Goal: Task Accomplishment & Management: Manage account settings

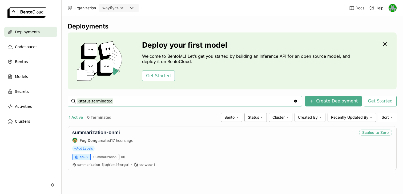
click at [130, 11] on icon at bounding box center [131, 8] width 6 height 6
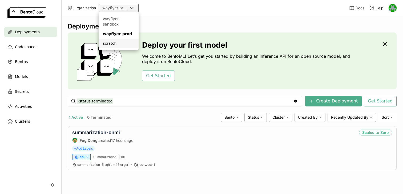
click at [112, 41] on div "scratch" at bounding box center [118, 43] width 31 height 5
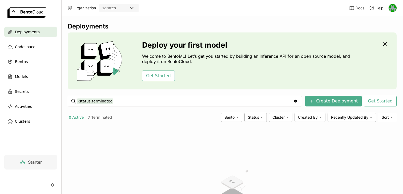
click at [387, 6] on div "Docs Help" at bounding box center [373, 8] width 48 height 16
click at [389, 6] on img at bounding box center [392, 8] width 8 height 8
click at [381, 36] on span "API Tokens" at bounding box center [384, 35] width 19 height 5
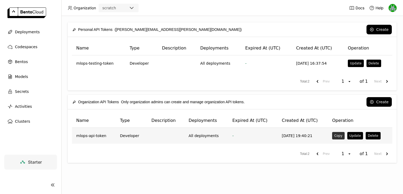
click at [337, 136] on button "Copy" at bounding box center [338, 135] width 12 height 7
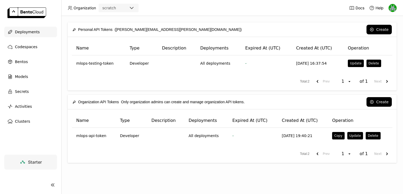
click at [35, 36] on div "Deployments" at bounding box center [30, 32] width 53 height 11
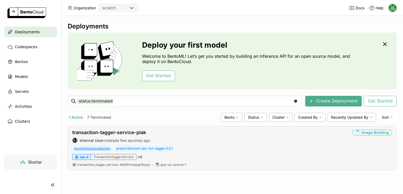
click at [100, 150] on span "environment : production" at bounding box center [92, 149] width 40 height 6
click at [297, 100] on icon "Clear value" at bounding box center [295, 101] width 3 height 3
click at [107, 132] on link "transaction-tagger-service-piak" at bounding box center [109, 133] width 74 height 6
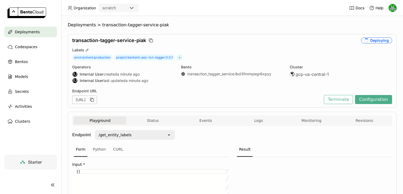
click at [160, 116] on div "Playground Status Events Logs Monitoring Revisions" at bounding box center [232, 120] width 320 height 11
click at [155, 120] on button "Status" at bounding box center [152, 121] width 53 height 8
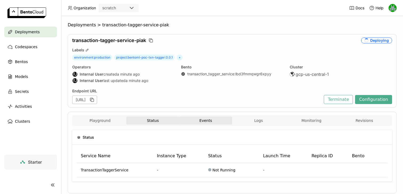
click at [200, 121] on button "Events" at bounding box center [205, 121] width 53 height 8
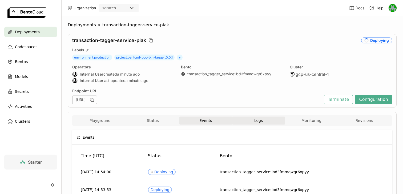
scroll to position [82, 0]
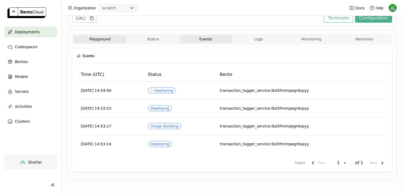
click at [102, 40] on button "Playground" at bounding box center [100, 39] width 53 height 8
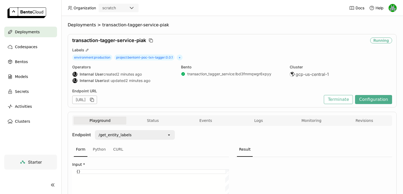
click at [341, 95] on div "Endpoint URL https://transaction-tagger-service-piak-18ac2669.mt-guc1.bentoml.a…" at bounding box center [232, 96] width 320 height 15
click at [341, 98] on button "Terminate" at bounding box center [338, 99] width 29 height 9
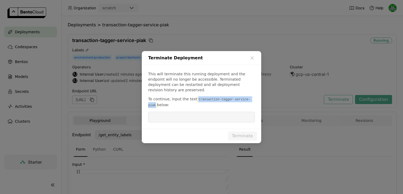
drag, startPoint x: 195, startPoint y: 97, endPoint x: 156, endPoint y: 103, distance: 40.2
click at [156, 103] on code "transaction-tagger-service-piak" at bounding box center [199, 102] width 102 height 11
copy code "transaction-tagger-service-piak"
click at [208, 112] on input "dialog" at bounding box center [201, 117] width 100 height 10
paste input "transaction-tagger-service-piak"
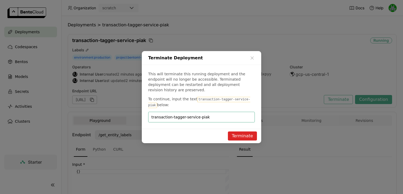
type input "transaction-tagger-service-piak"
click at [238, 133] on button "Terminate" at bounding box center [242, 136] width 29 height 9
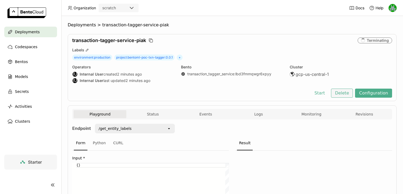
click at [348, 96] on button "Delete" at bounding box center [342, 93] width 22 height 9
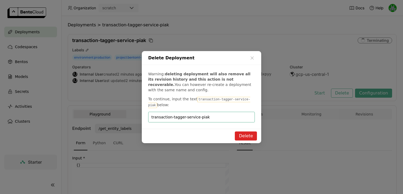
type input "transaction-tagger-service-piak"
click at [247, 134] on button "Delete" at bounding box center [246, 136] width 22 height 9
